Goal: Information Seeking & Learning: Find specific fact

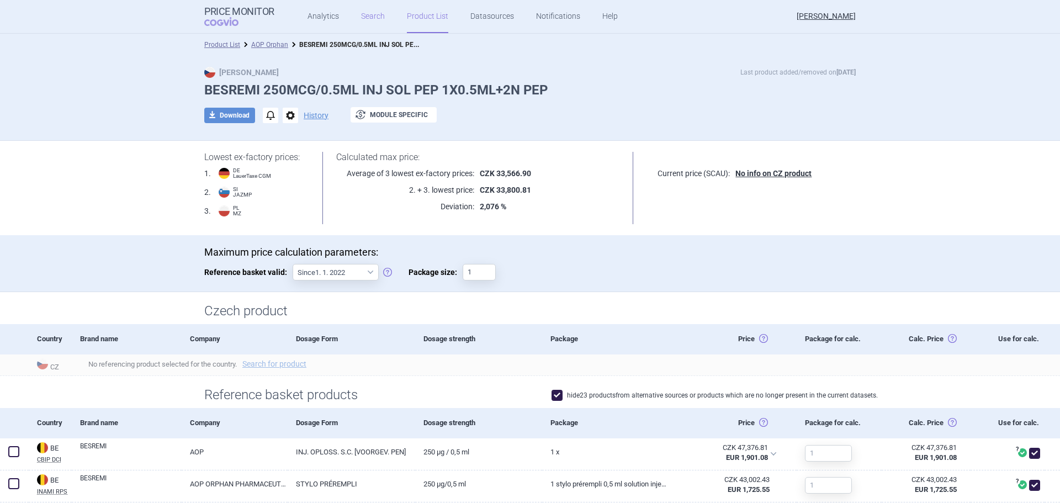
click at [376, 15] on link "Search" at bounding box center [373, 16] width 24 height 33
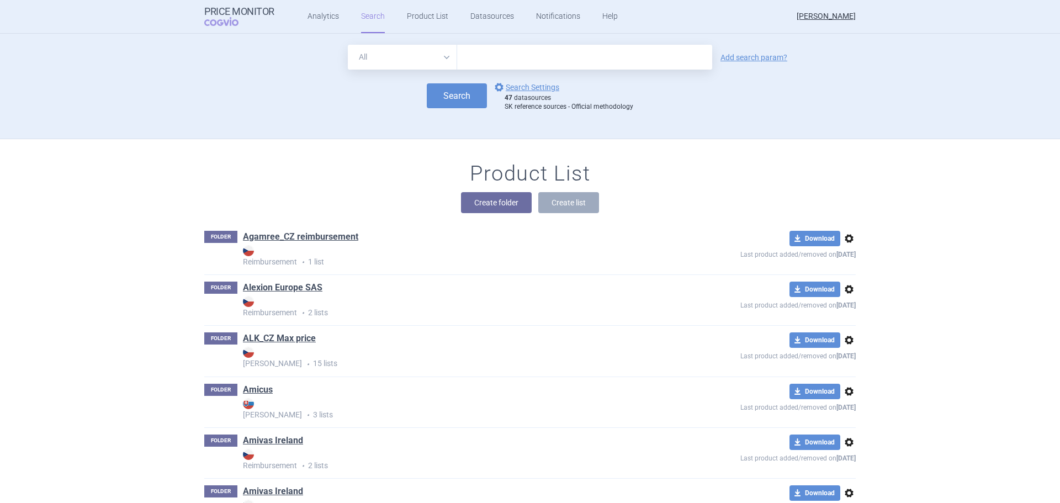
click at [474, 55] on input "text" at bounding box center [584, 57] width 255 height 25
click at [477, 63] on input "eld" at bounding box center [584, 57] width 255 height 25
type input "[MEDICAL_DATA]"
click button "Search" at bounding box center [457, 95] width 60 height 25
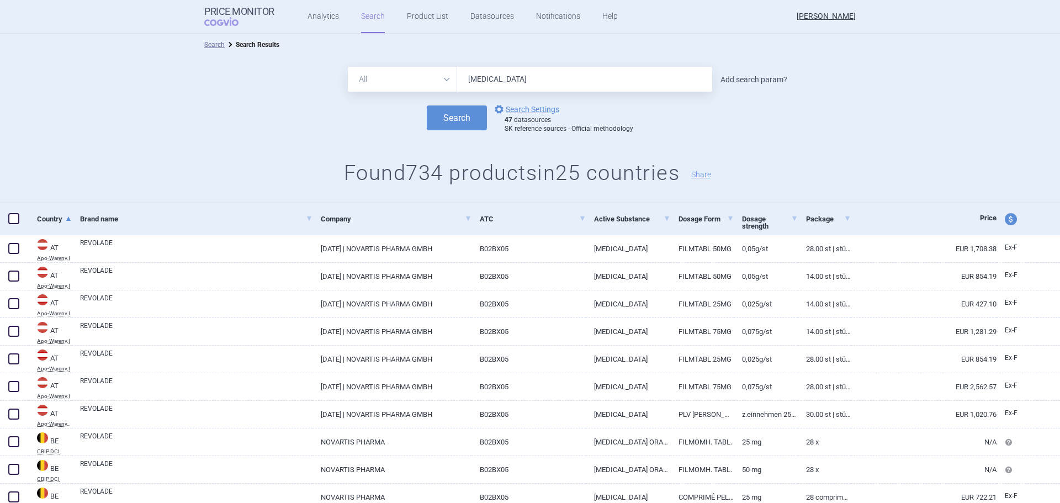
click at [777, 76] on link "Add search param?" at bounding box center [753, 80] width 67 height 8
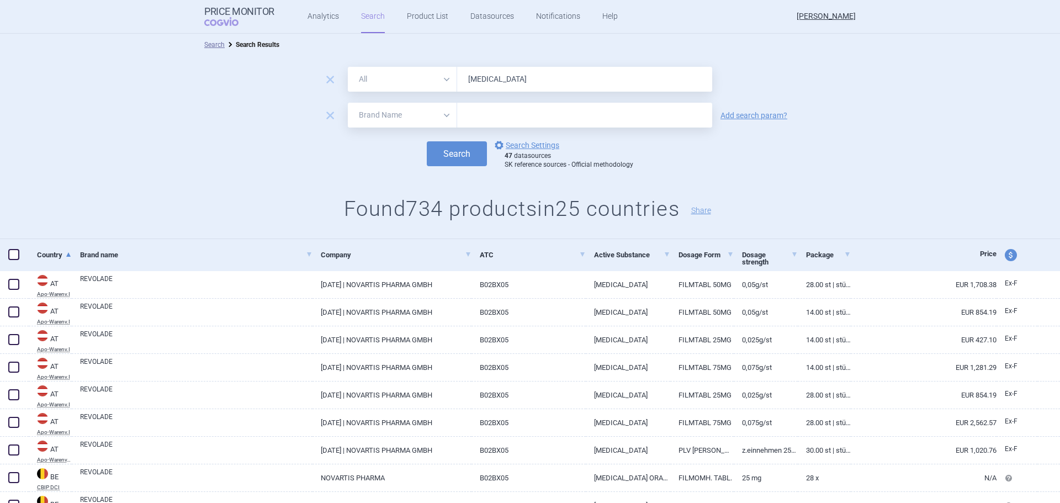
click at [433, 116] on select "All Brand Name ATC Company Active Substance Country Newer than" at bounding box center [402, 115] width 109 height 25
select select "country"
click at [348, 103] on select "All Brand Name ATC Company Active Substance Country Newer than" at bounding box center [402, 115] width 109 height 25
click at [478, 122] on input "text" at bounding box center [584, 115] width 244 height 14
type input "li"
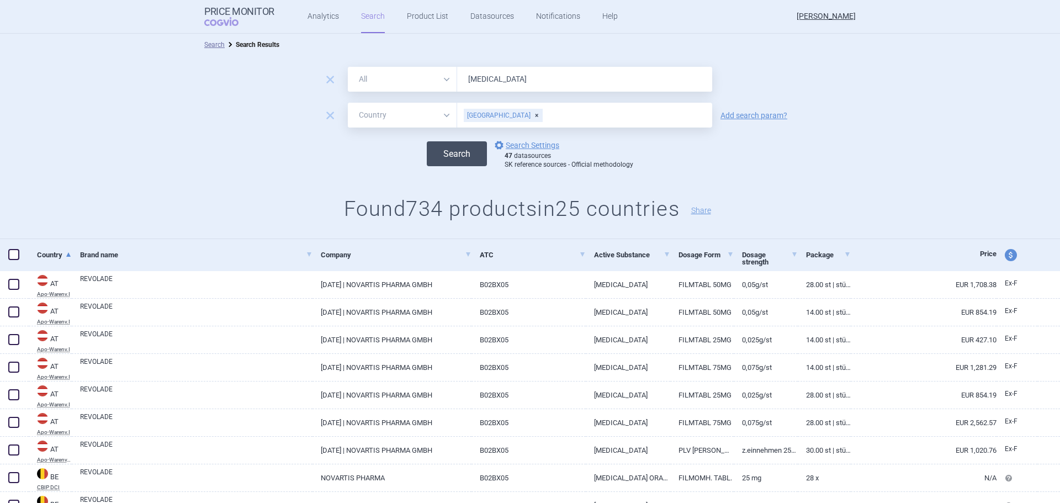
click at [440, 146] on button "Search" at bounding box center [457, 153] width 60 height 25
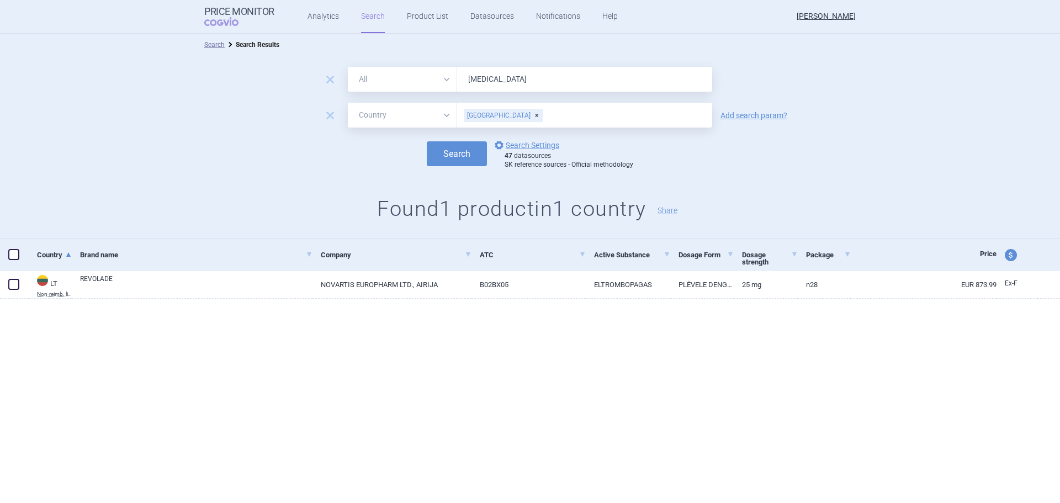
click at [447, 80] on select "All Brand Name ATC Company Active Substance Country Newer than" at bounding box center [402, 79] width 109 height 25
select select "atc"
click at [348, 67] on select "All Brand Name ATC Company Active Substance Country Newer than" at bounding box center [402, 79] width 109 height 25
drag, startPoint x: 522, startPoint y: 84, endPoint x: 456, endPoint y: 80, distance: 66.3
click at [456, 80] on div "All Brand Name ATC Company Active Substance Country Newer than [MEDICAL_DATA]" at bounding box center [530, 79] width 364 height 25
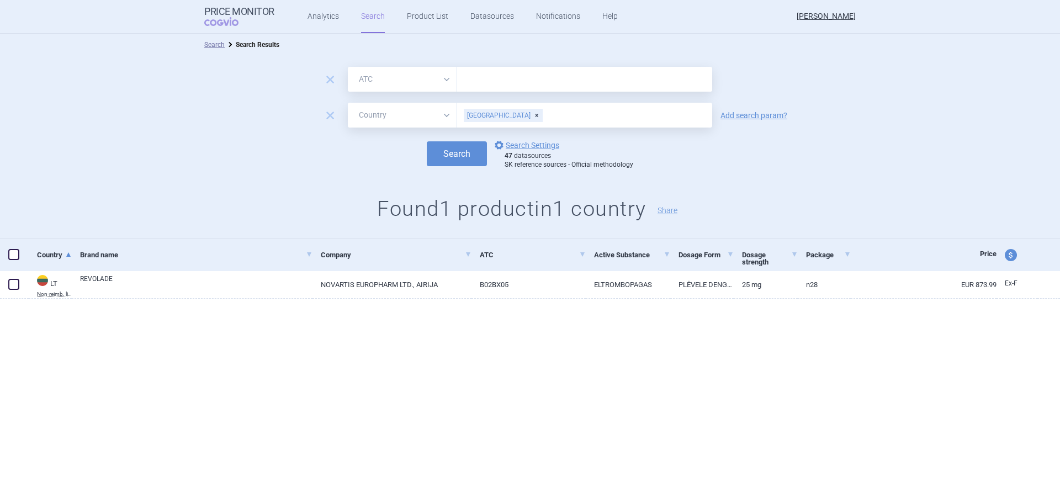
click at [500, 82] on input "text" at bounding box center [584, 79] width 255 height 25
paste input "B02BX05"
type input "B02BX05"
click at [452, 162] on button "Search" at bounding box center [457, 153] width 60 height 25
click at [499, 117] on div "[GEOGRAPHIC_DATA]" at bounding box center [503, 115] width 79 height 13
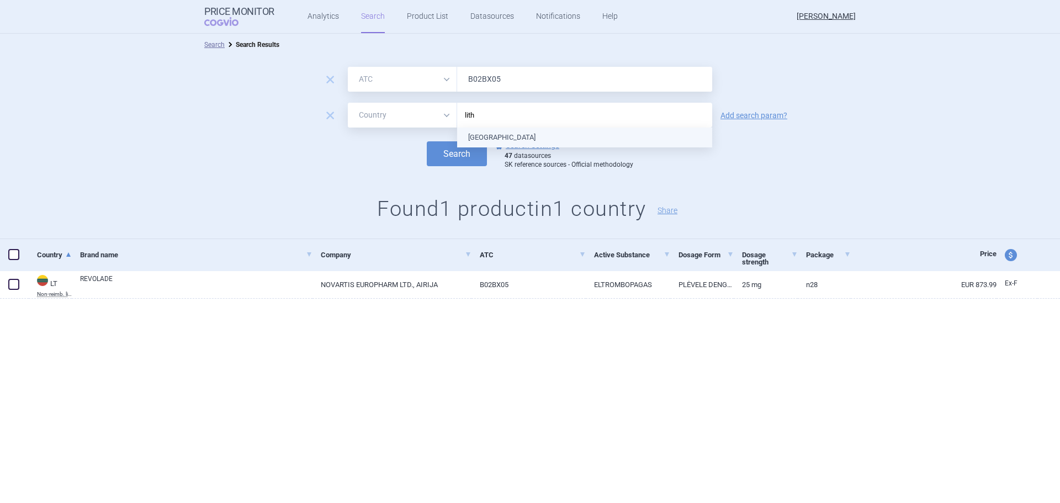
type input "lithu"
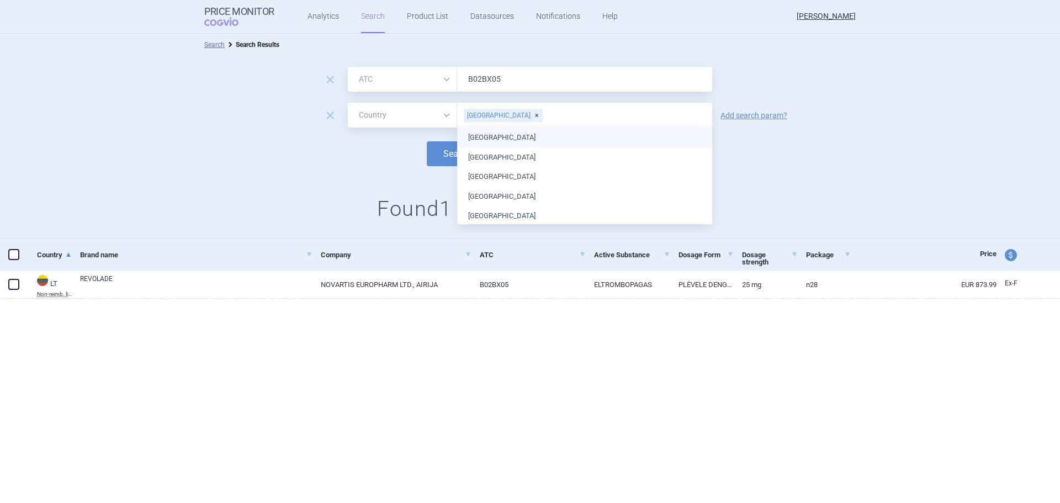
click at [850, 143] on div "Search options Search Settings 47 datasources SK reference sources - Official m…" at bounding box center [530, 154] width 1060 height 30
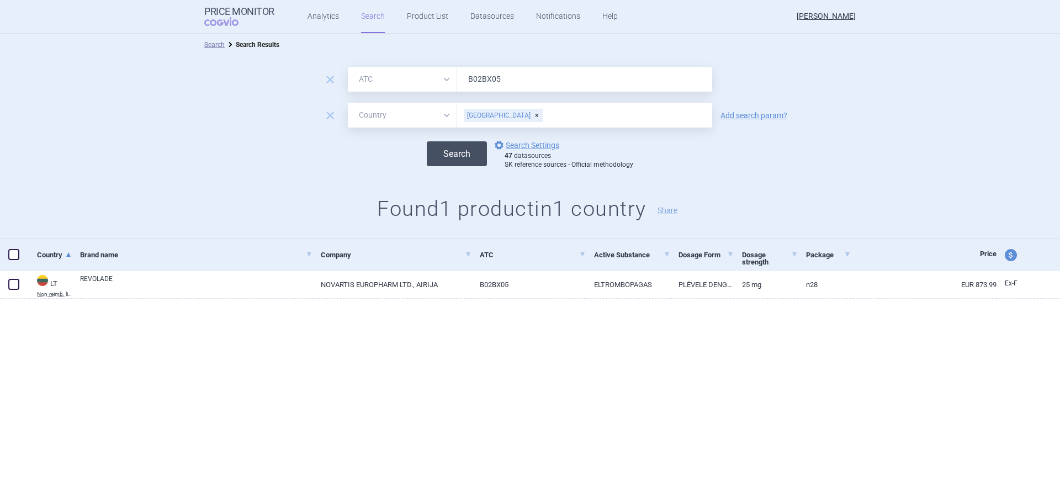
click at [440, 164] on button "Search" at bounding box center [457, 153] width 60 height 25
click at [467, 151] on button "Search" at bounding box center [457, 153] width 60 height 25
click at [495, 116] on div "[GEOGRAPHIC_DATA]" at bounding box center [503, 115] width 79 height 13
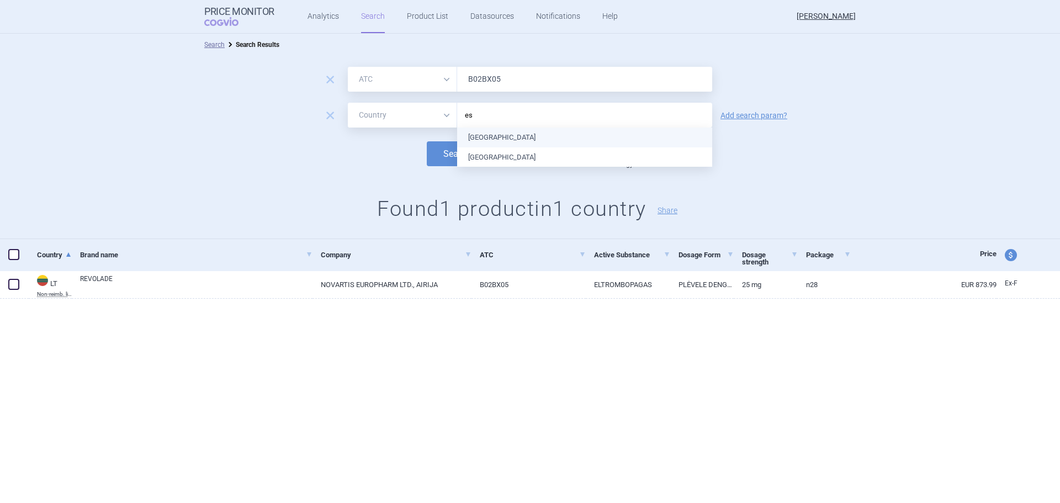
type input "est"
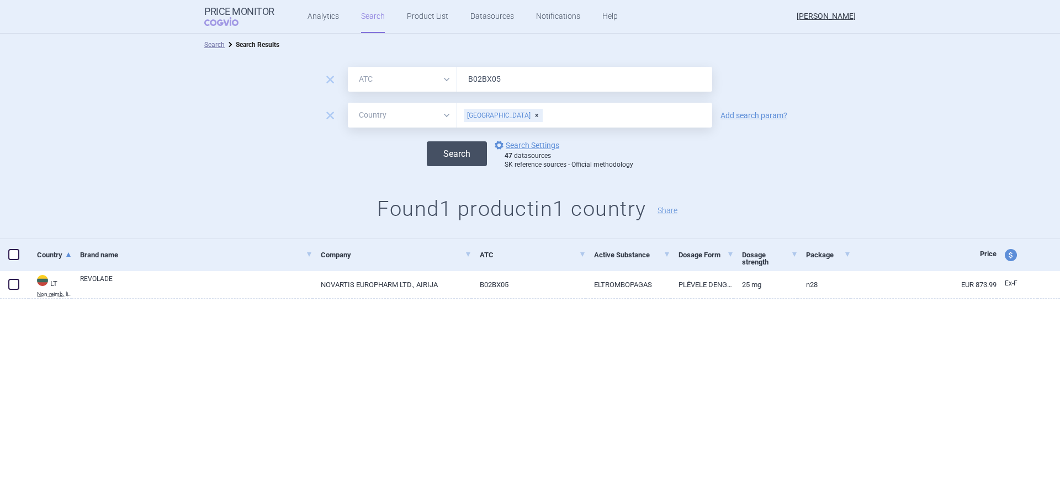
click at [456, 156] on button "Search" at bounding box center [457, 153] width 60 height 25
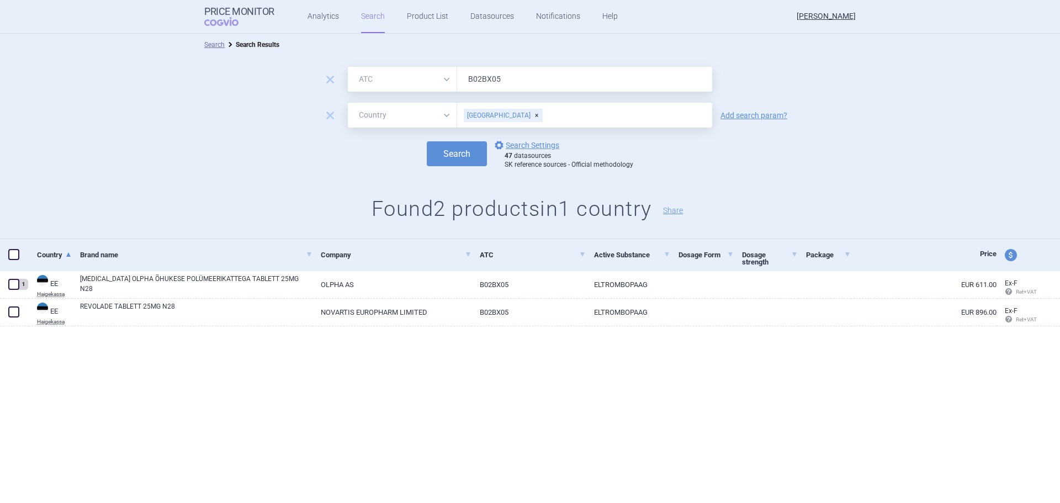
click at [495, 118] on div "[GEOGRAPHIC_DATA]" at bounding box center [503, 115] width 79 height 13
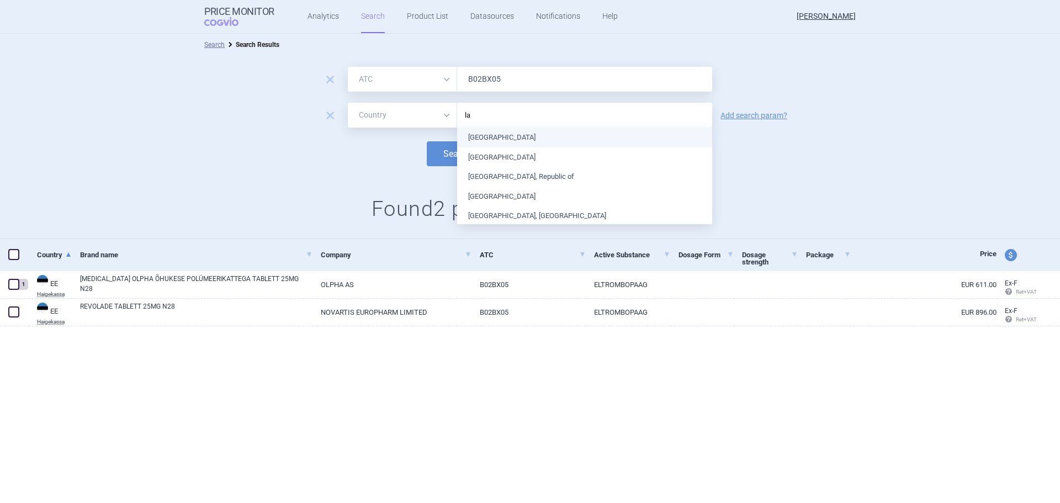
type input "lat"
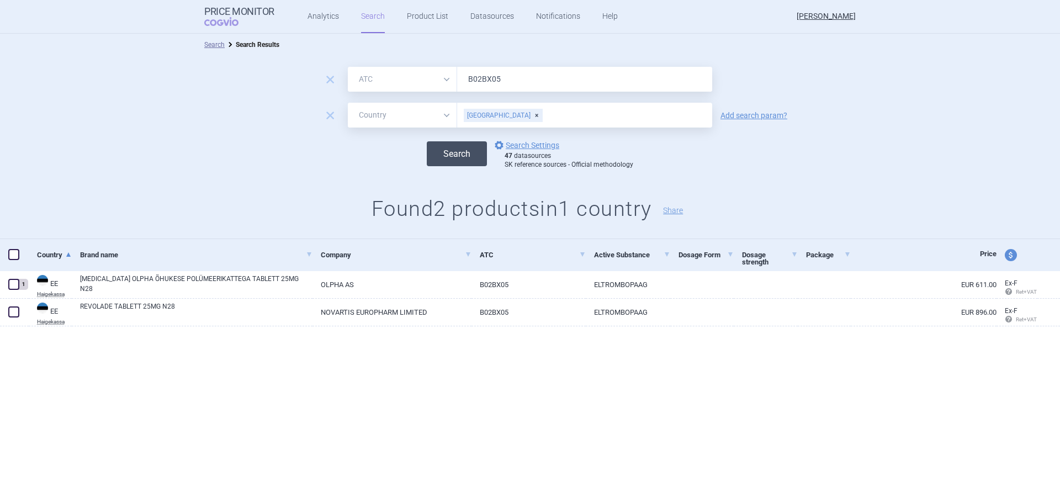
click at [465, 152] on button "Search" at bounding box center [457, 153] width 60 height 25
